Goal: Task Accomplishment & Management: Complete application form

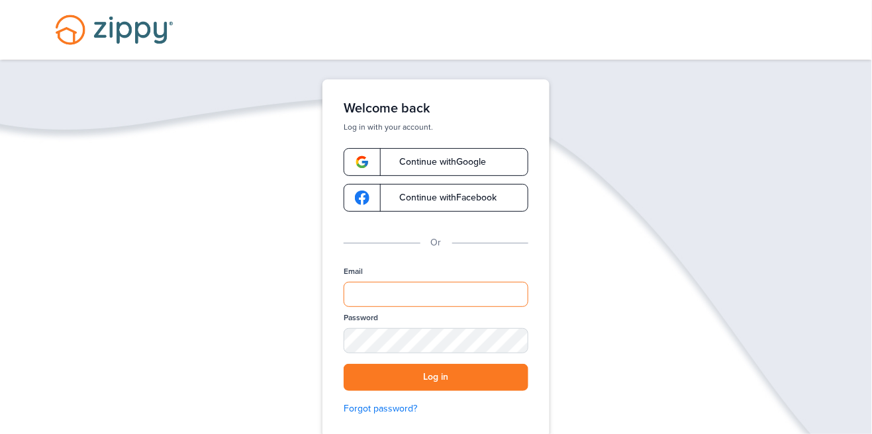
click at [484, 297] on input "Email" at bounding box center [436, 294] width 185 height 25
type input "**********"
click at [344, 364] on button "Log in" at bounding box center [436, 377] width 185 height 27
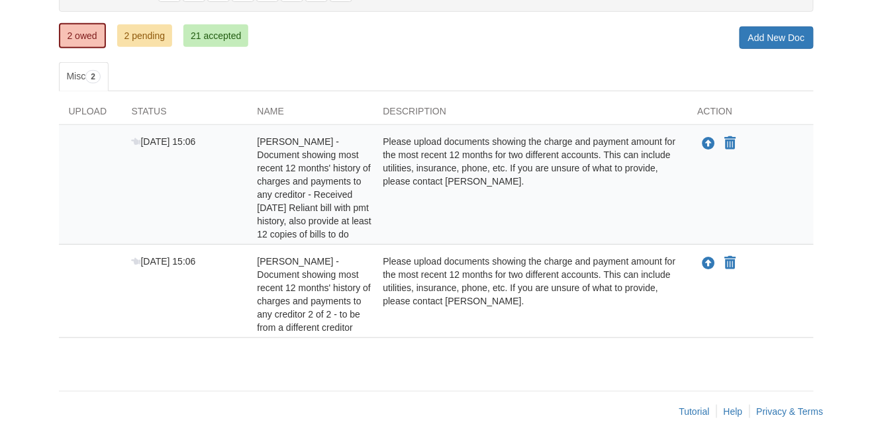
scroll to position [175, 0]
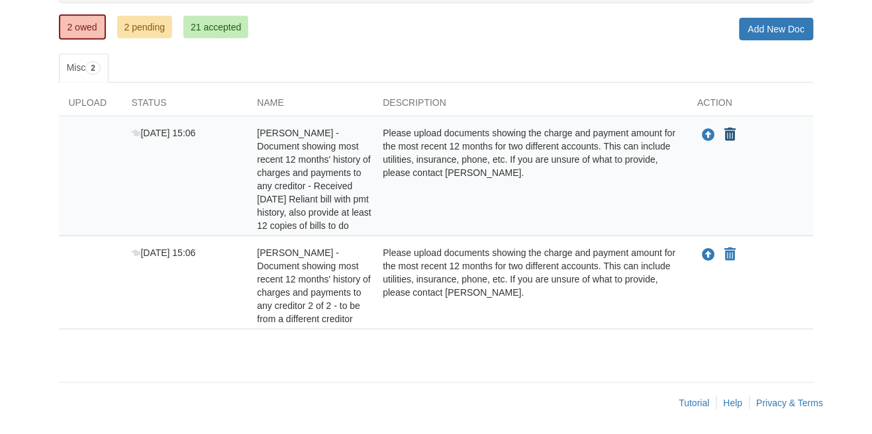
click at [734, 134] on icon "Declare Barrett Monroe - Document showing most recent 12 months' history of cha…" at bounding box center [730, 134] width 11 height 13
type input "**********"
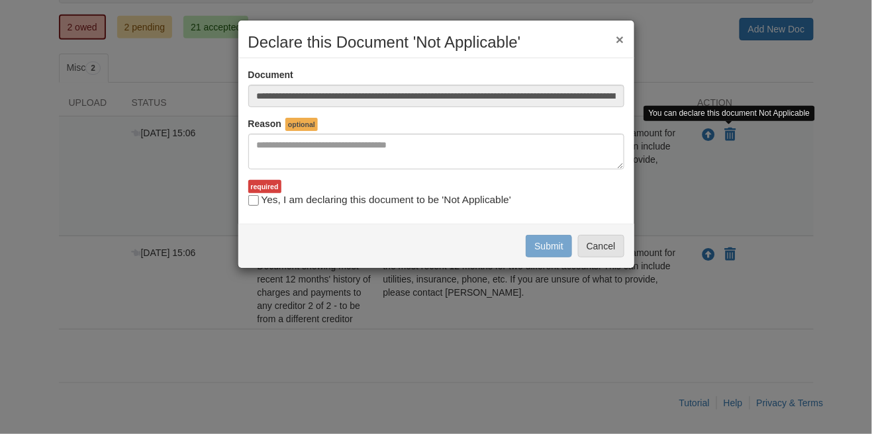
click at [620, 37] on button "×" at bounding box center [620, 39] width 8 height 14
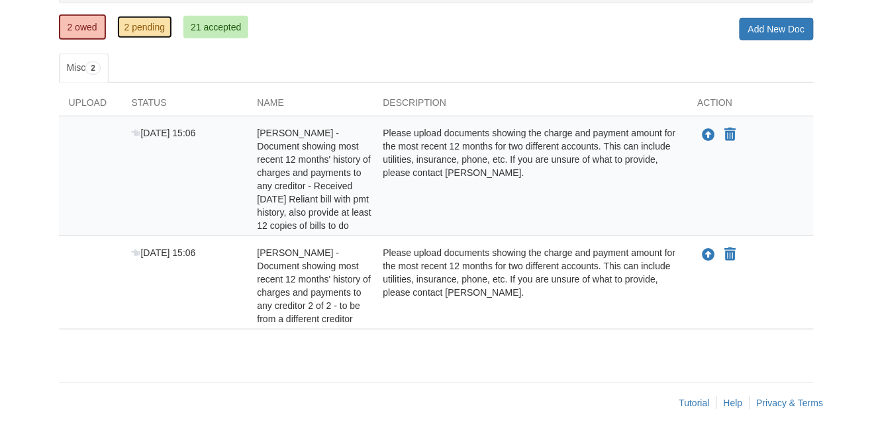
click at [152, 19] on link "2 pending" at bounding box center [145, 27] width 56 height 23
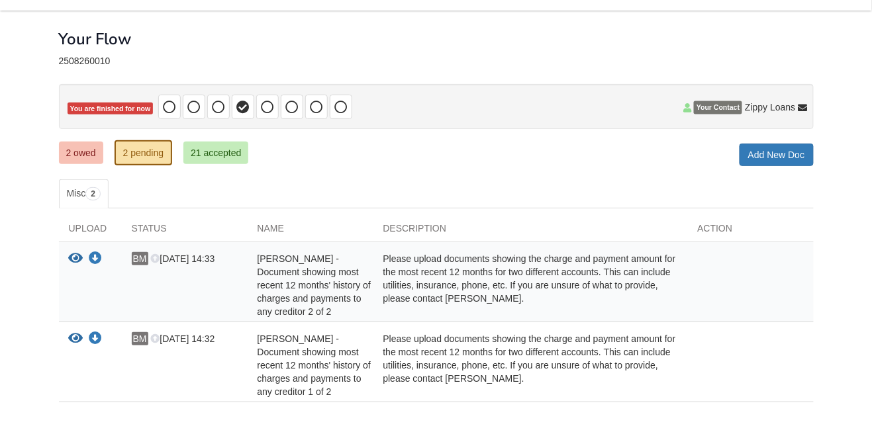
scroll to position [50, 0]
click at [805, 109] on icon at bounding box center [803, 108] width 9 height 9
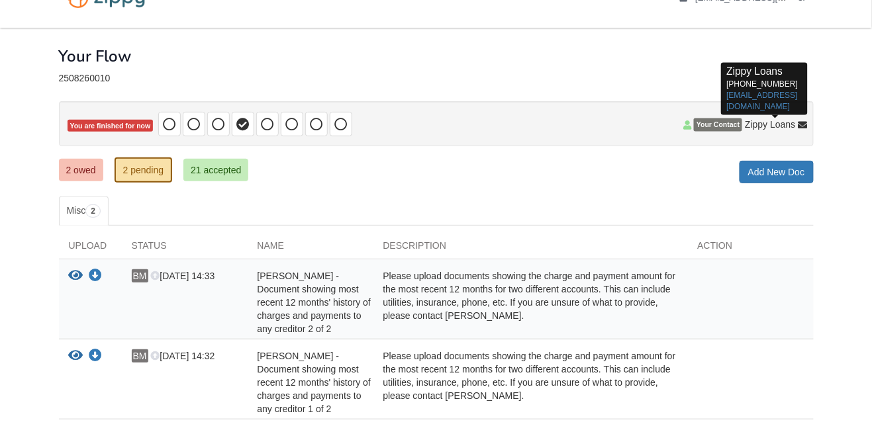
scroll to position [0, 0]
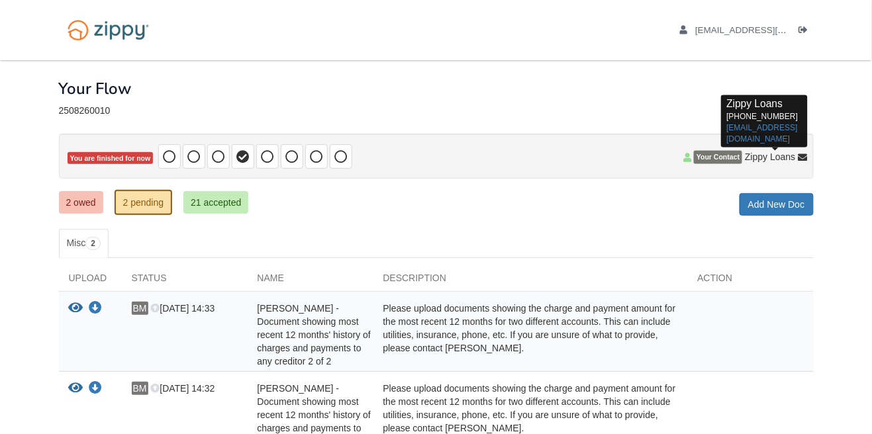
click at [89, 161] on span "You are finished for now" at bounding box center [111, 158] width 86 height 13
click at [4, 337] on body "barrettmonroe4@gmail.com Logout ×" at bounding box center [436, 279] width 872 height 559
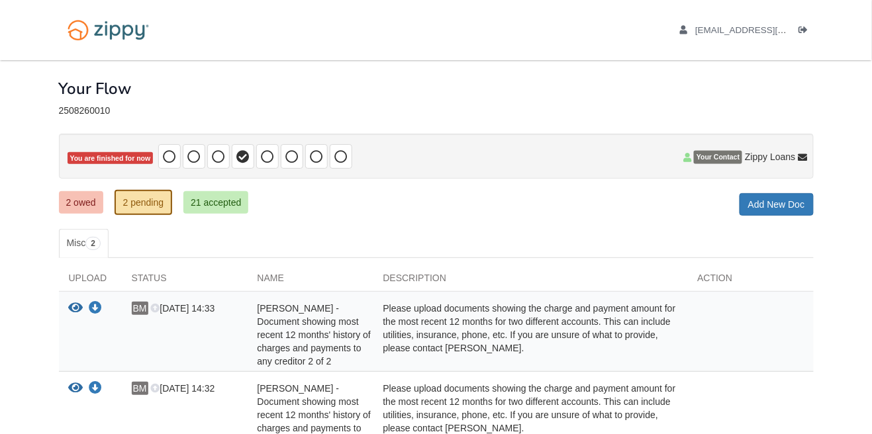
click at [95, 156] on span "You are finished for now" at bounding box center [111, 158] width 86 height 13
click at [78, 209] on link "2 owed" at bounding box center [81, 202] width 44 height 23
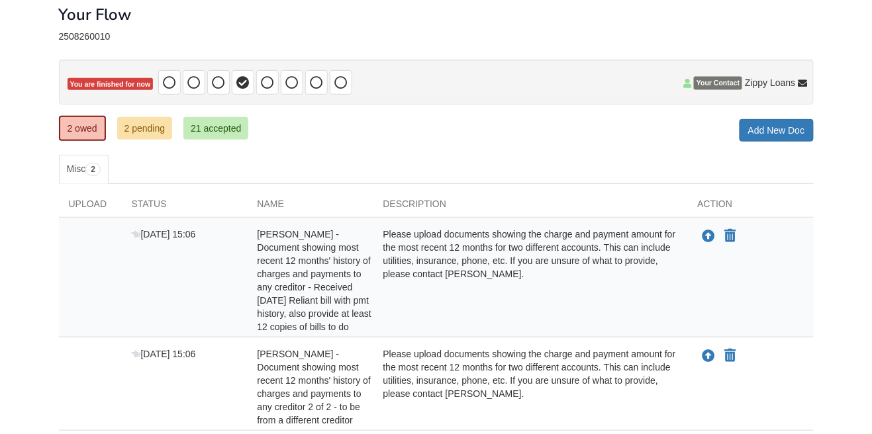
scroll to position [70, 0]
